Goal: Information Seeking & Learning: Compare options

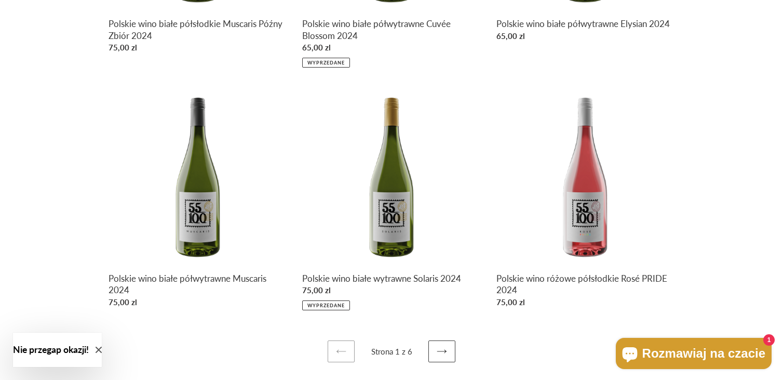
scroll to position [367, 0]
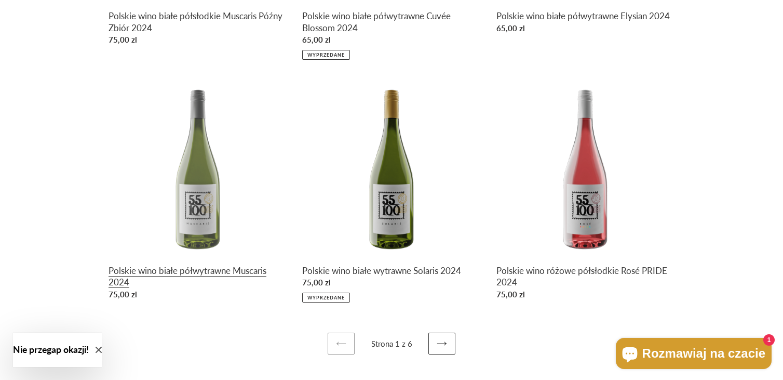
click at [191, 195] on link "Polskie wino białe półwytrawne Muscaris 2024" at bounding box center [198, 191] width 178 height 226
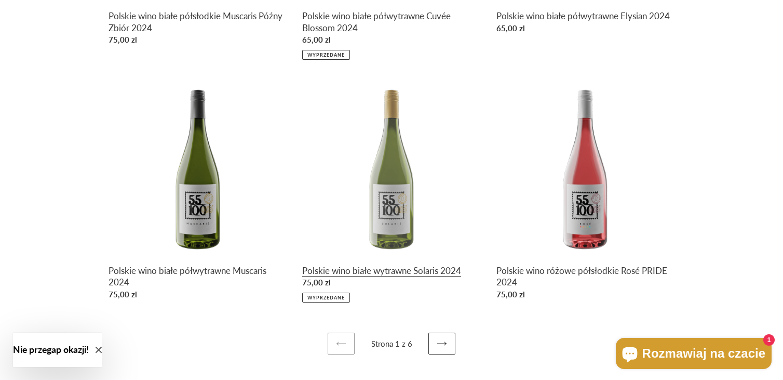
click at [385, 199] on link "Polskie wino białe wytrawne Solaris 2024" at bounding box center [391, 190] width 178 height 224
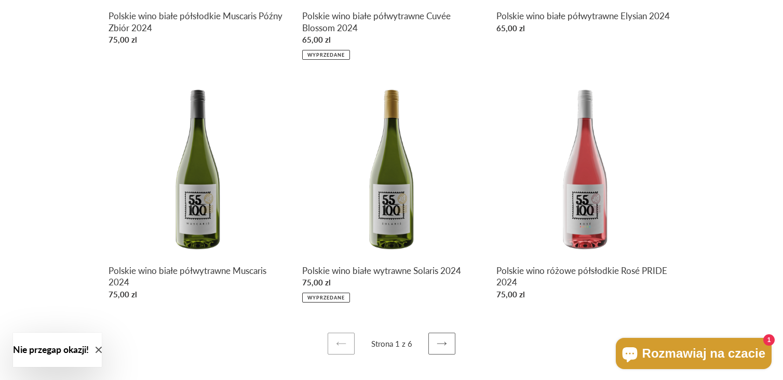
click at [439, 344] on icon at bounding box center [442, 343] width 10 height 10
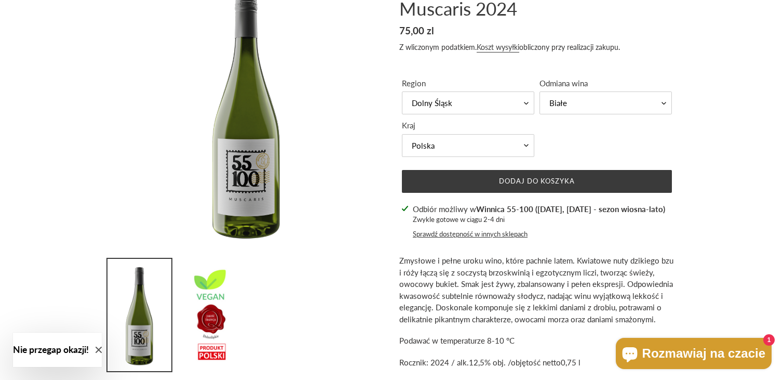
scroll to position [65, 0]
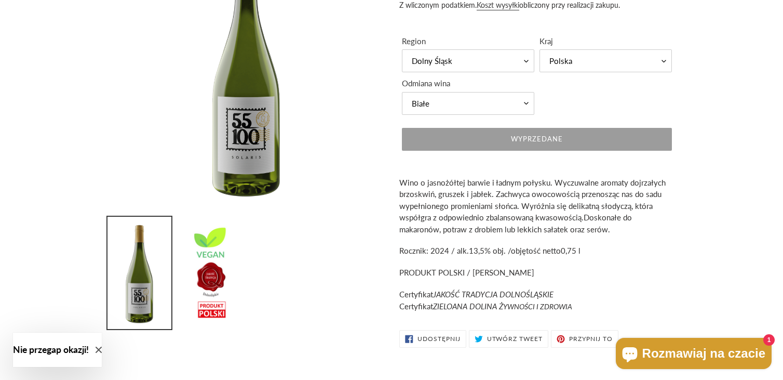
scroll to position [156, 0]
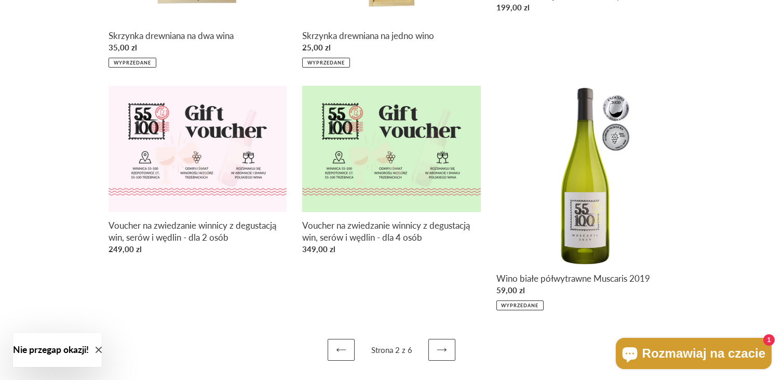
scroll to position [353, 0]
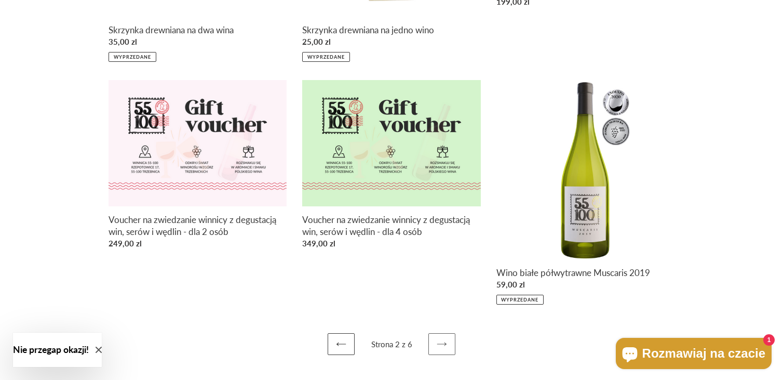
click at [443, 342] on icon at bounding box center [442, 344] width 10 height 10
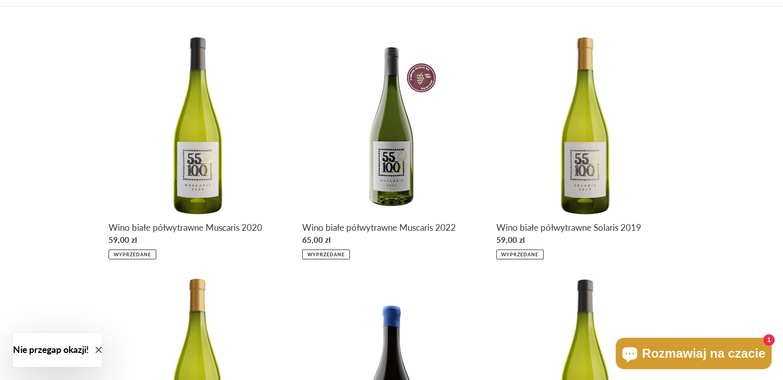
scroll to position [353, 0]
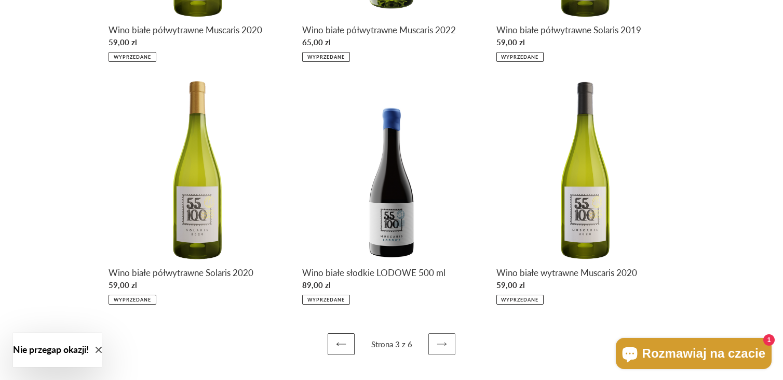
click at [444, 341] on icon at bounding box center [442, 344] width 10 height 10
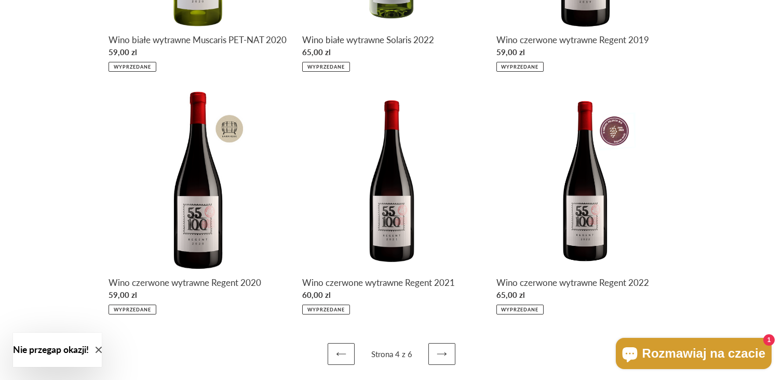
scroll to position [365, 0]
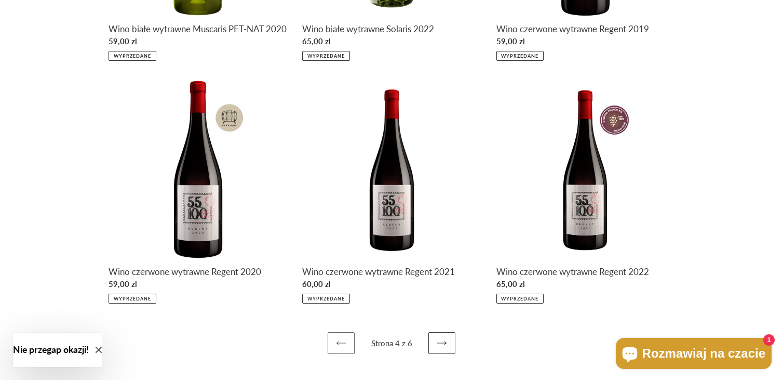
click at [345, 345] on icon at bounding box center [341, 343] width 10 height 10
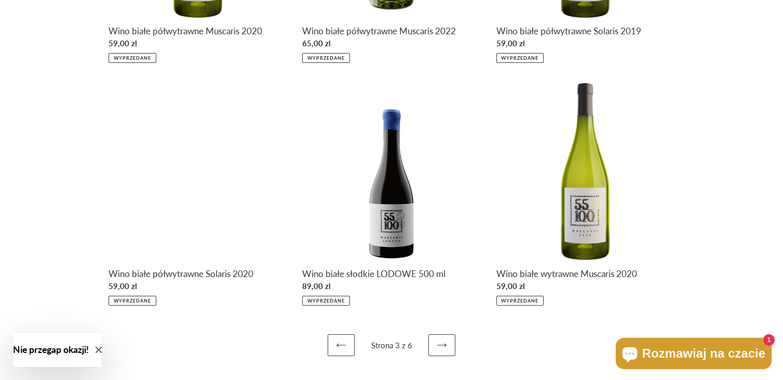
scroll to position [353, 0]
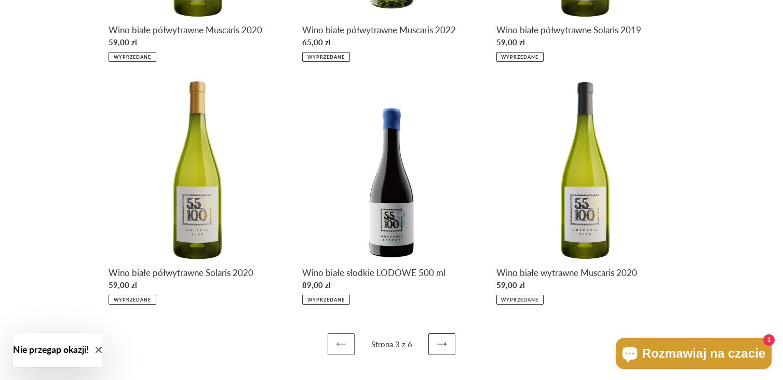
click at [347, 340] on link "Poprzednia strona" at bounding box center [341, 344] width 27 height 22
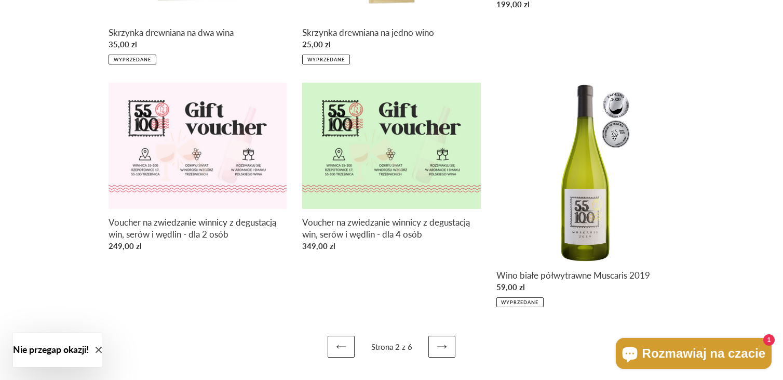
scroll to position [353, 0]
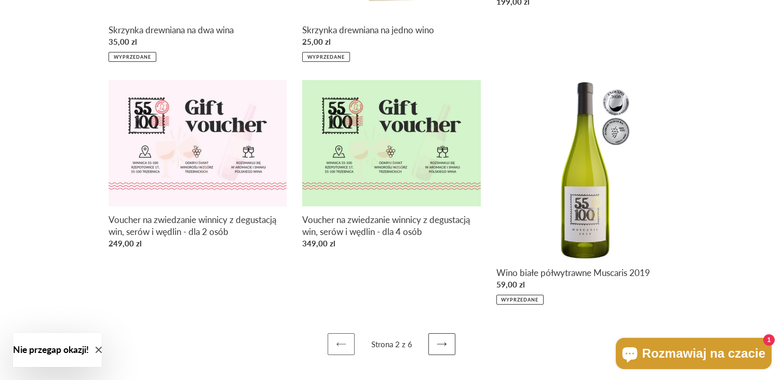
click at [341, 348] on link "Poprzednia strona" at bounding box center [341, 344] width 27 height 22
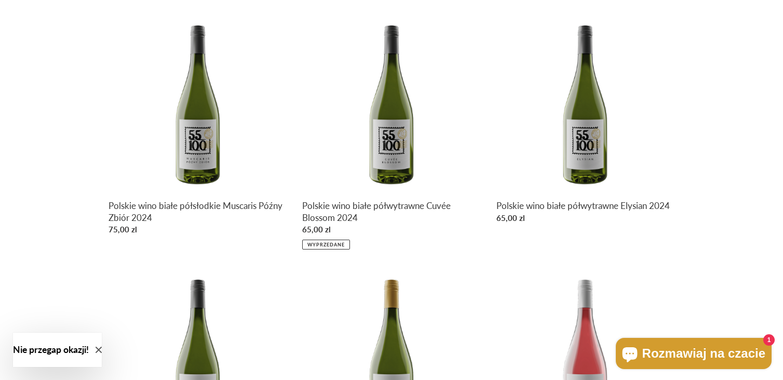
scroll to position [156, 0]
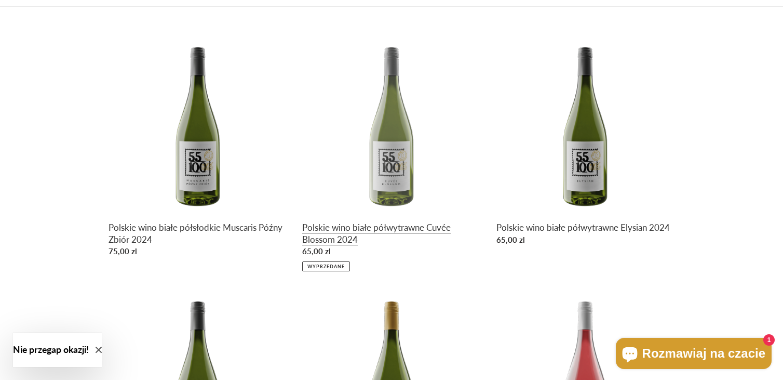
click at [401, 180] on link "Polskie wino białe półwytrawne Cuvée Blossom 2024" at bounding box center [391, 153] width 178 height 236
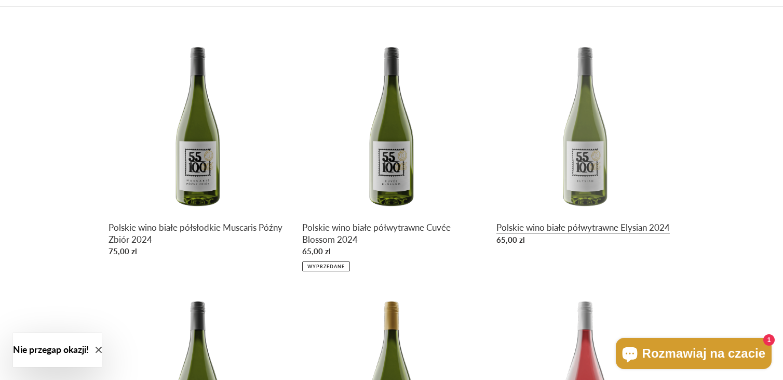
click at [574, 150] on link "Polskie wino białe półwytrawne Elysian 2024" at bounding box center [585, 142] width 178 height 214
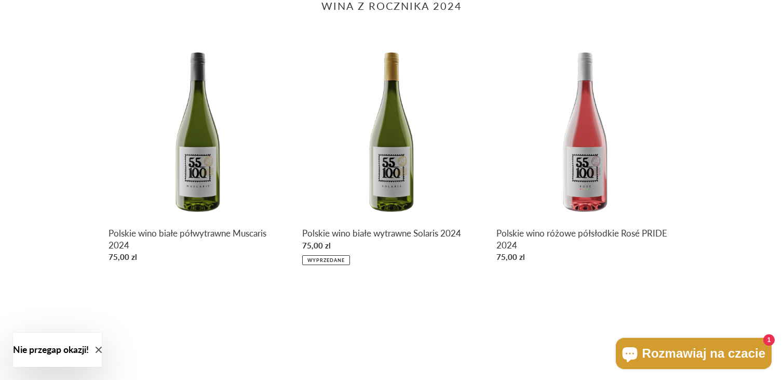
scroll to position [415, 0]
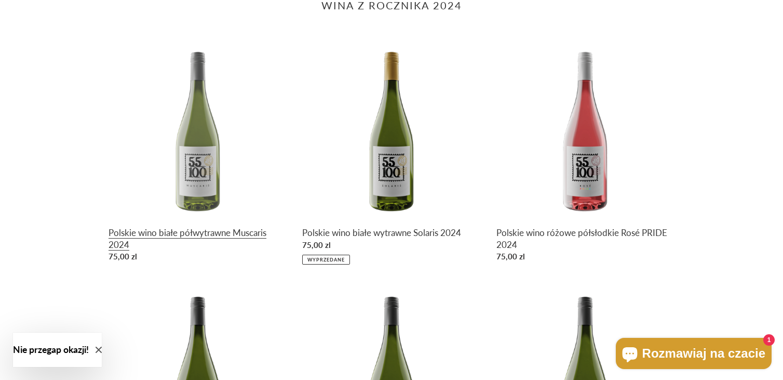
click at [189, 139] on link "Polskie wino białe półwytrawne Muscaris 2024" at bounding box center [198, 153] width 178 height 226
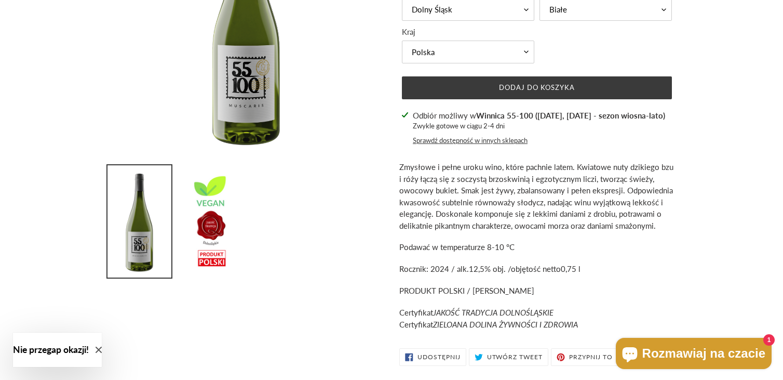
scroll to position [208, 0]
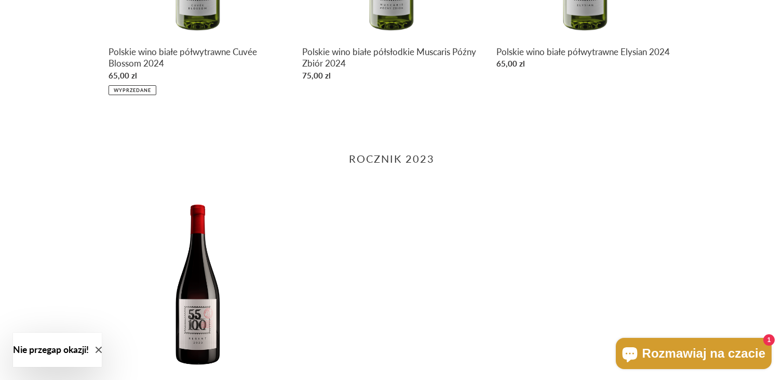
scroll to position [987, 0]
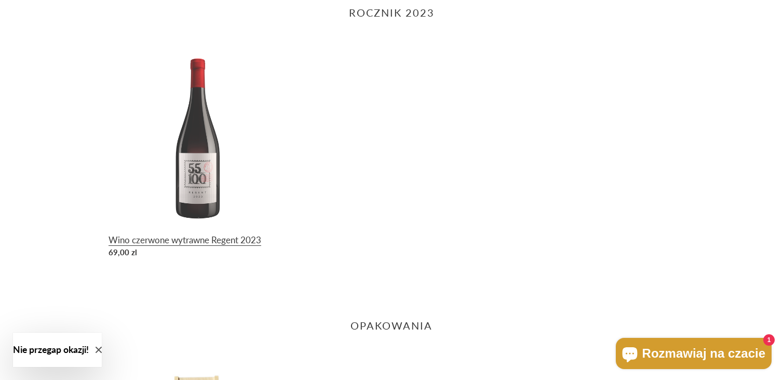
click at [210, 187] on link "Wino czerwone wytrawne Regent 2023" at bounding box center [198, 154] width 178 height 214
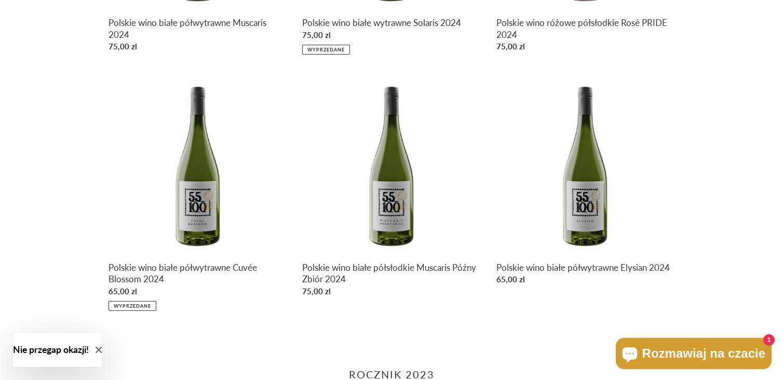
scroll to position [518, 0]
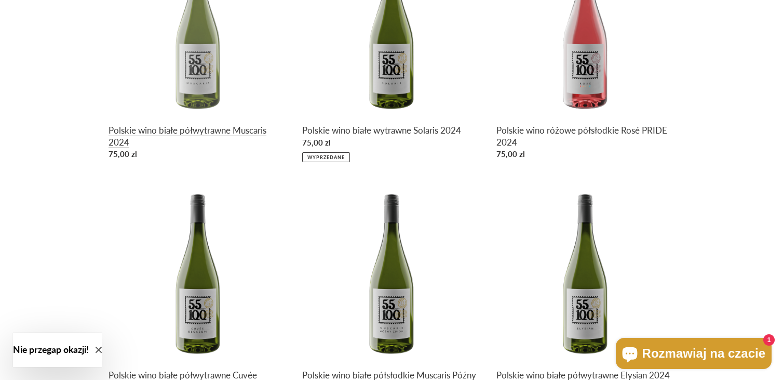
click at [209, 73] on link "Polskie wino białe półwytrawne Muscaris 2024" at bounding box center [198, 51] width 178 height 226
